Goal: Task Accomplishment & Management: Manage account settings

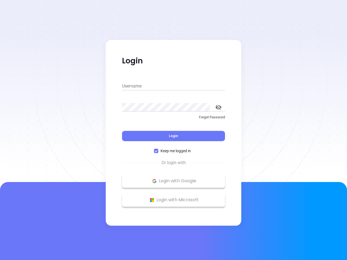
click at [173, 130] on div "Login" at bounding box center [173, 132] width 103 height 17
click at [173, 86] on input "Username" at bounding box center [173, 86] width 103 height 9
click at [218, 107] on icon "toggle password visibility" at bounding box center [218, 107] width 6 height 5
click at [173, 136] on span "Login" at bounding box center [173, 135] width 9 height 5
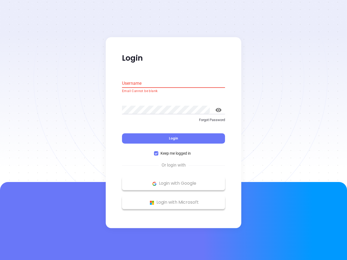
click at [173, 151] on span "Keep me logged in" at bounding box center [175, 154] width 35 height 6
click at [158, 151] on input "Keep me logged in" at bounding box center [156, 153] width 4 height 4
checkbox input "false"
click at [173, 181] on p "Login with Google" at bounding box center [173, 184] width 97 height 8
click at [173, 200] on p "Login with Microsoft" at bounding box center [173, 202] width 97 height 8
